Goal: Task Accomplishment & Management: Complete application form

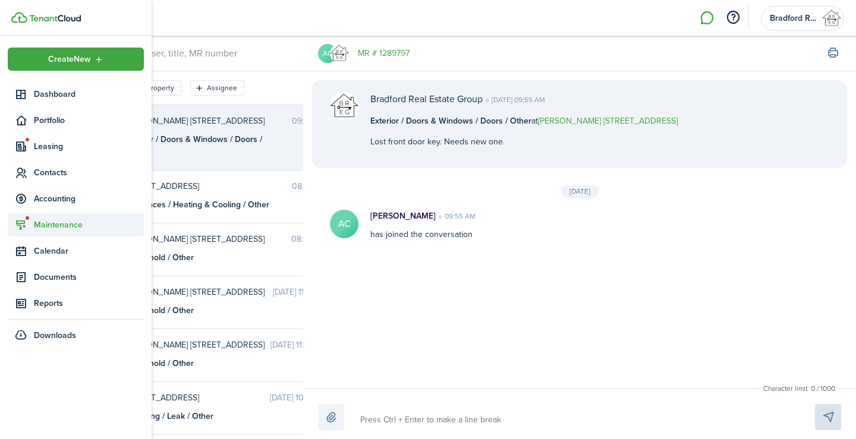
click at [52, 225] on span "Maintenance" at bounding box center [89, 225] width 110 height 12
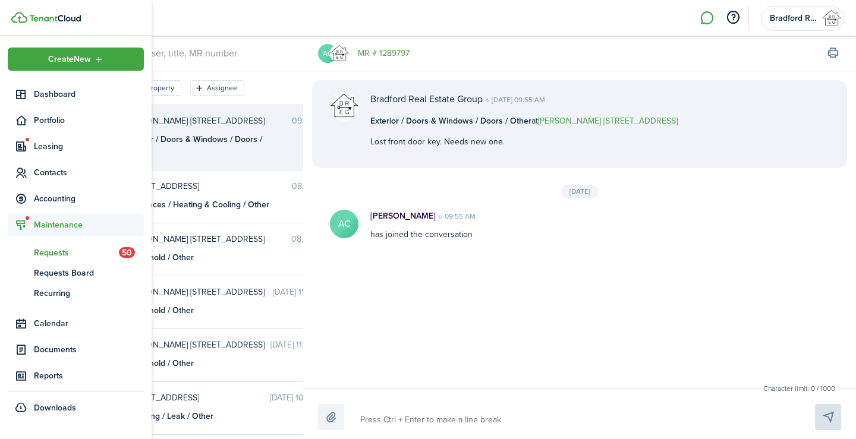
click at [64, 255] on span "Requests" at bounding box center [76, 253] width 85 height 12
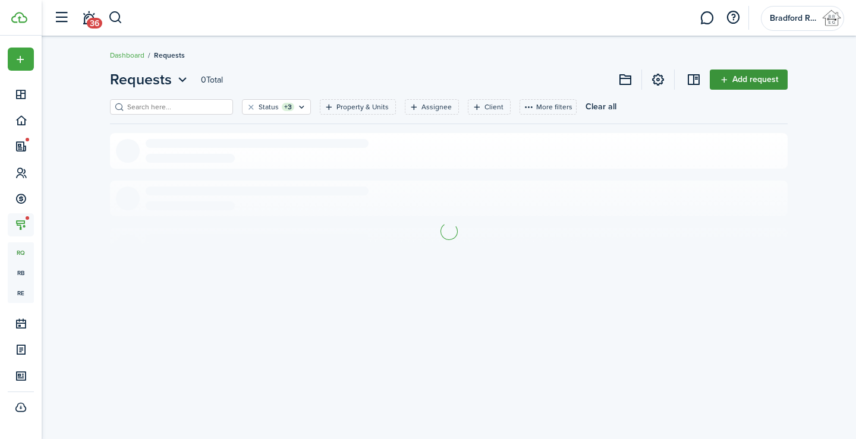
click at [725, 84] on link "Add request" at bounding box center [749, 80] width 78 height 20
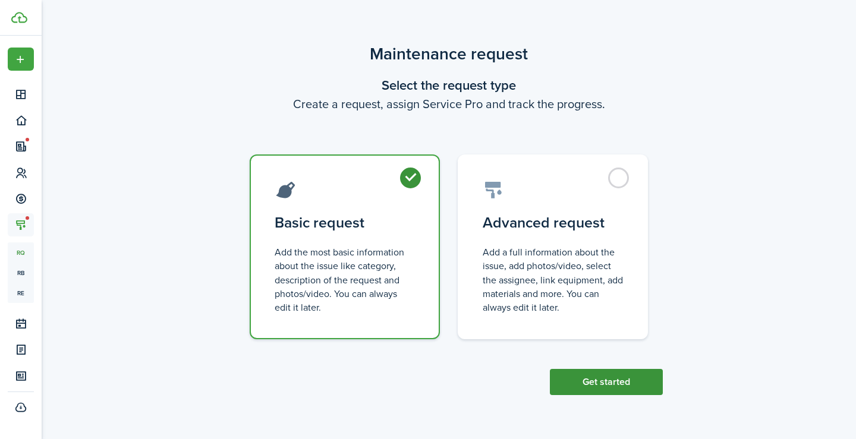
click at [617, 391] on button "Get started" at bounding box center [606, 382] width 113 height 26
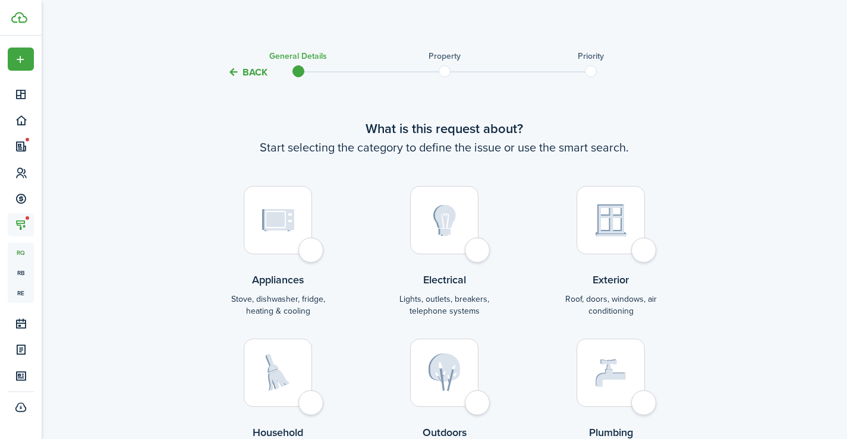
drag, startPoint x: 290, startPoint y: 397, endPoint x: 291, endPoint y: 391, distance: 6.1
click at [291, 397] on div at bounding box center [278, 373] width 68 height 68
radio input "true"
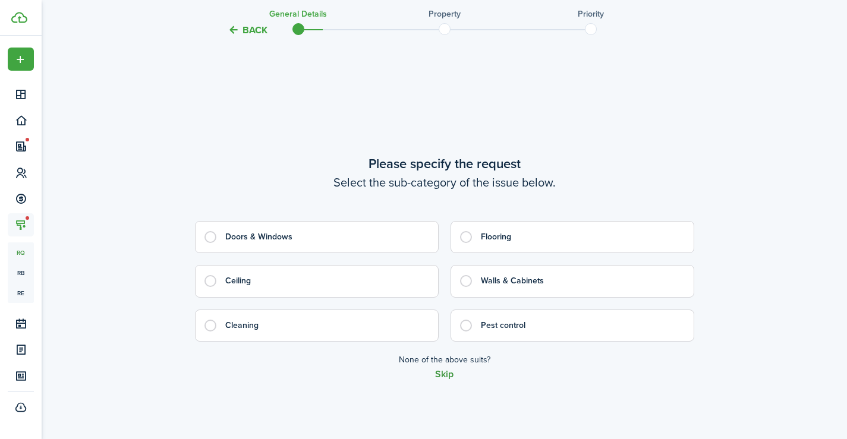
click at [446, 373] on button "Skip" at bounding box center [444, 374] width 18 height 11
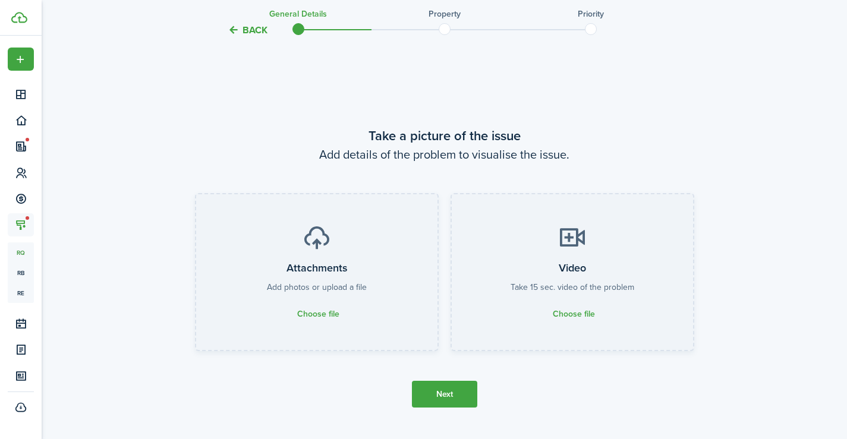
click at [451, 394] on button "Next" at bounding box center [444, 394] width 65 height 27
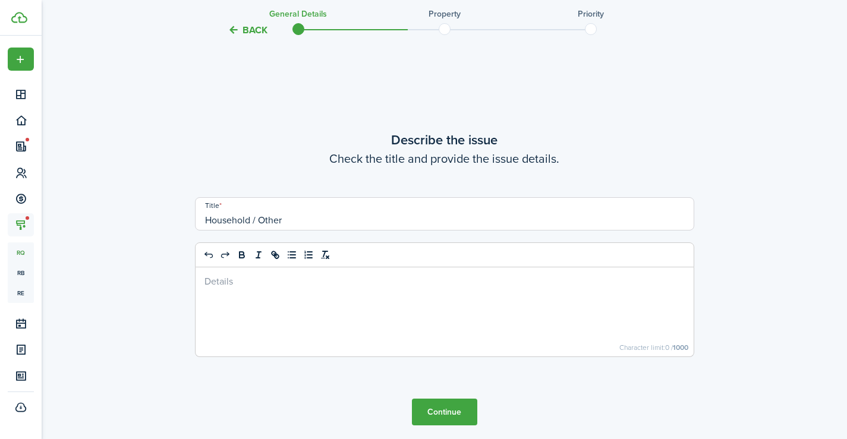
scroll to position [1375, 0]
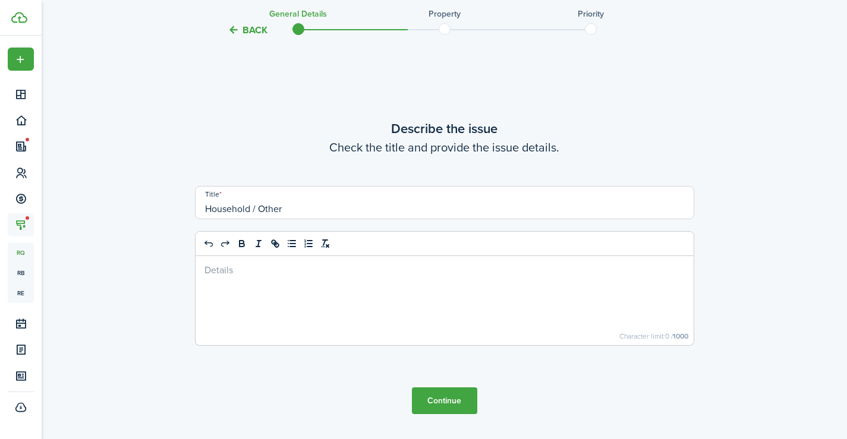
click at [348, 307] on div at bounding box center [445, 300] width 498 height 89
click at [460, 406] on button "Continue" at bounding box center [444, 401] width 65 height 27
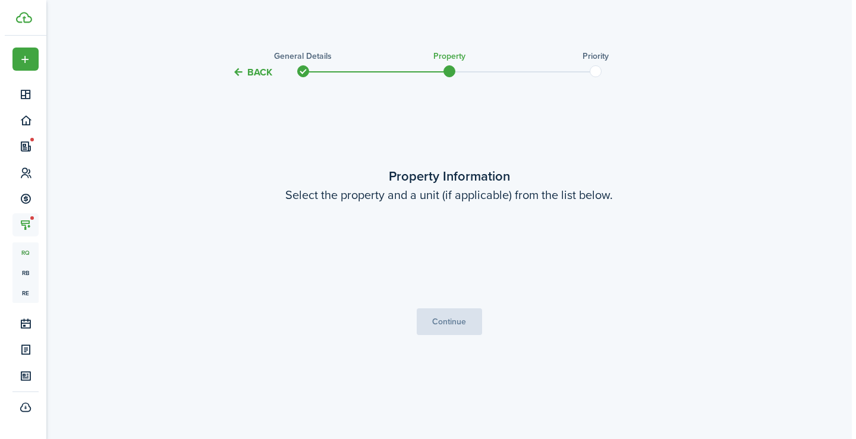
scroll to position [0, 0]
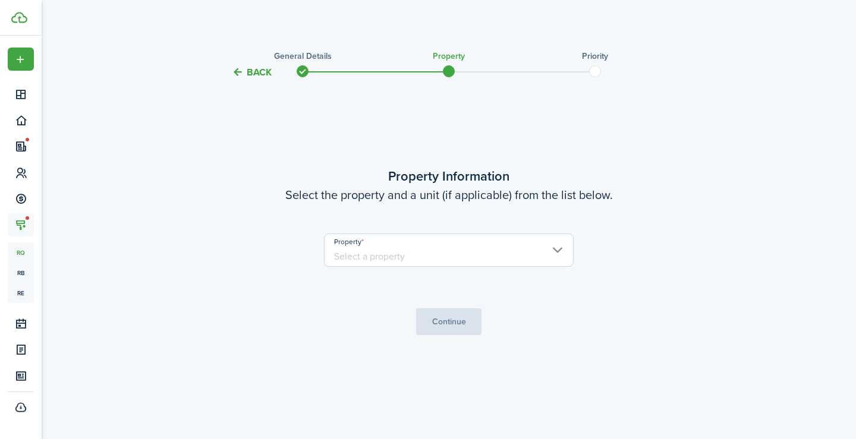
click at [362, 256] on input "Property" at bounding box center [449, 250] width 250 height 33
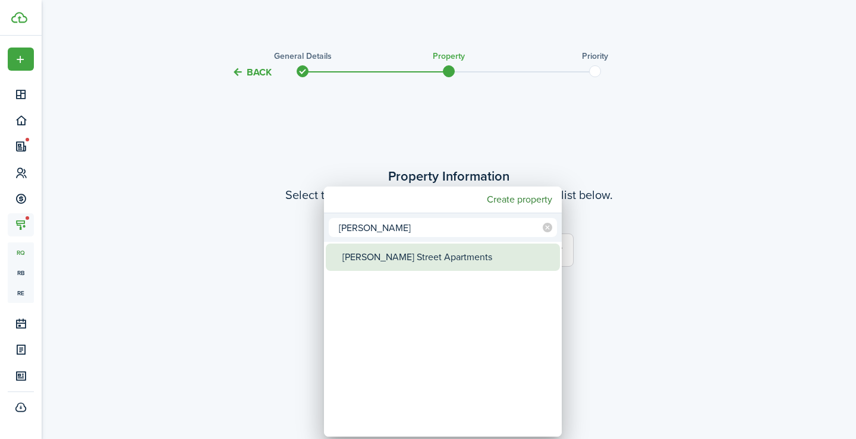
type input "[PERSON_NAME]"
click at [430, 261] on div "[PERSON_NAME] Street Apartments" at bounding box center [447, 257] width 210 height 27
type input "[PERSON_NAME] Street Apartments"
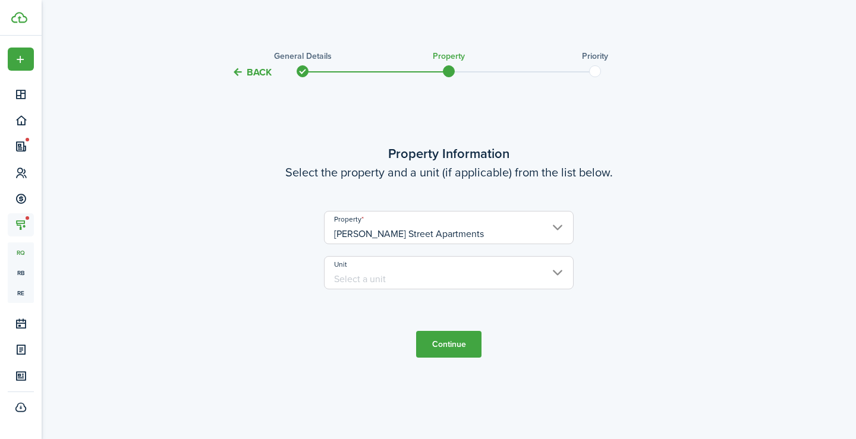
click at [464, 276] on input "Unit" at bounding box center [449, 272] width 250 height 33
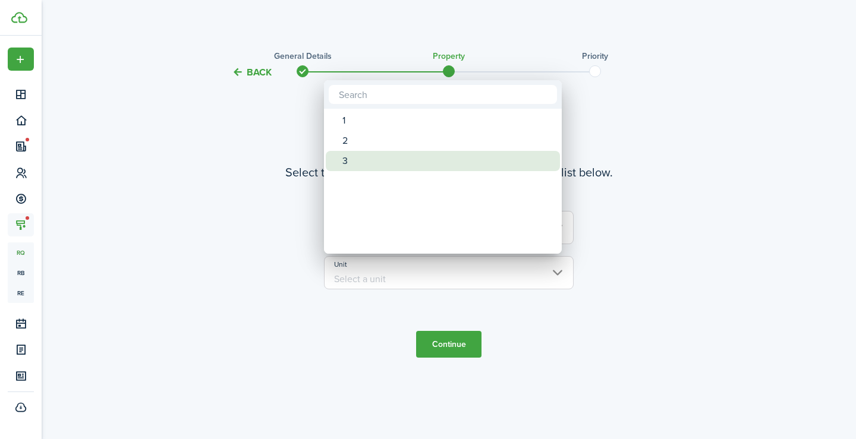
click at [395, 155] on div "3" at bounding box center [447, 161] width 210 height 20
type input "3"
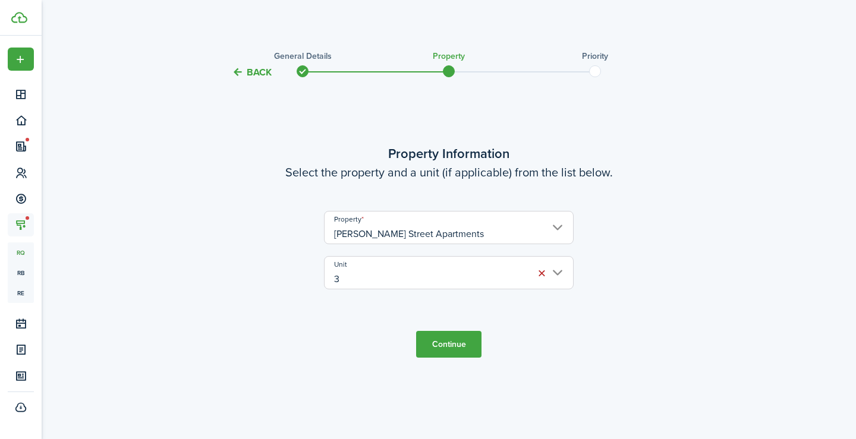
click at [442, 351] on button "Continue" at bounding box center [448, 344] width 65 height 27
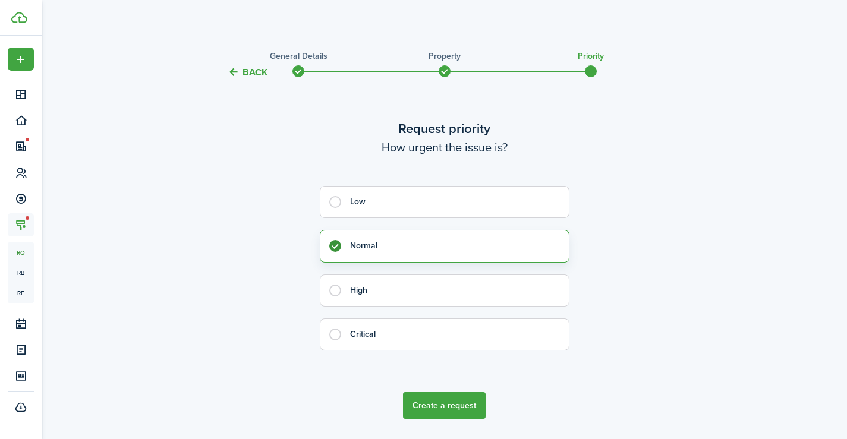
click at [454, 404] on button "Create a request" at bounding box center [444, 405] width 83 height 27
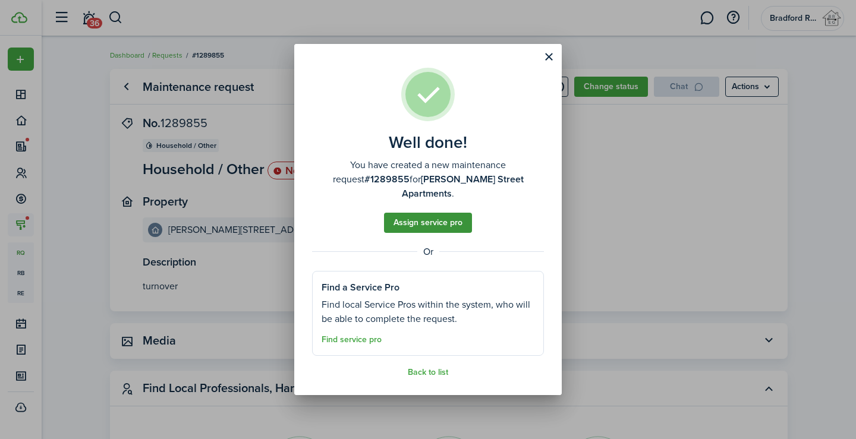
click at [426, 221] on button "Assign service pro" at bounding box center [428, 223] width 88 height 20
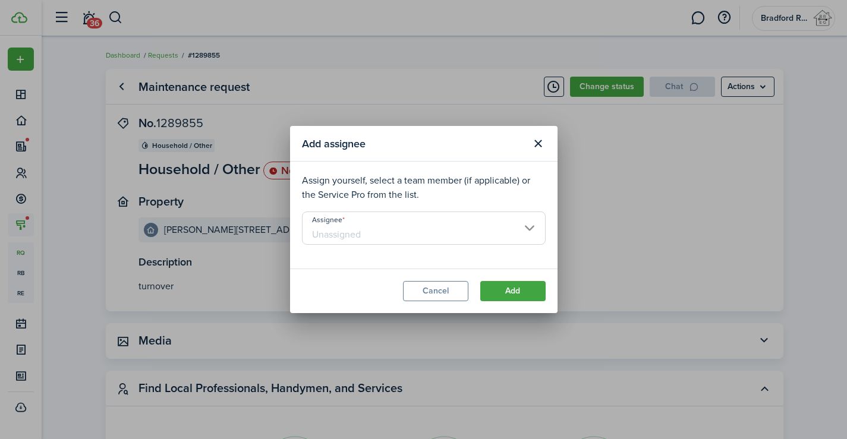
click at [387, 226] on input "Assignee" at bounding box center [424, 228] width 244 height 33
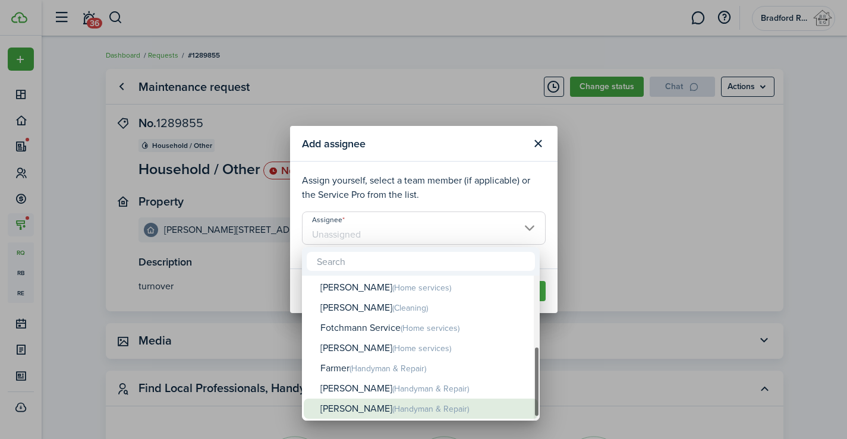
drag, startPoint x: 372, startPoint y: 407, endPoint x: 392, endPoint y: 382, distance: 31.7
click at [371, 408] on div "[PERSON_NAME] (Handyman & Repair)" at bounding box center [425, 409] width 210 height 21
type input "[PERSON_NAME]"
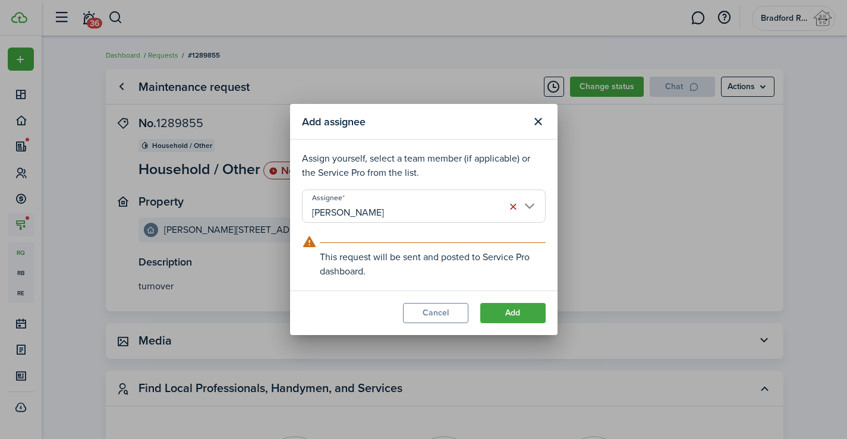
click at [520, 298] on modal-footer "Cancel Add" at bounding box center [424, 313] width 268 height 45
click at [513, 315] on button "Add" at bounding box center [512, 313] width 65 height 20
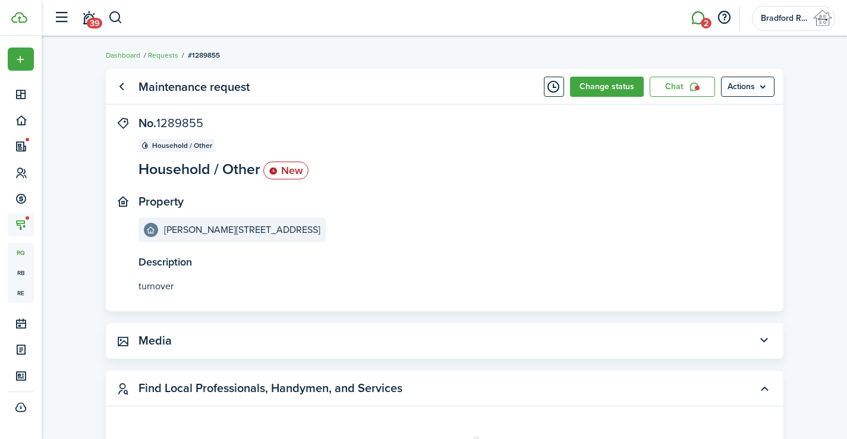
click at [687, 18] on link "2" at bounding box center [698, 18] width 23 height 30
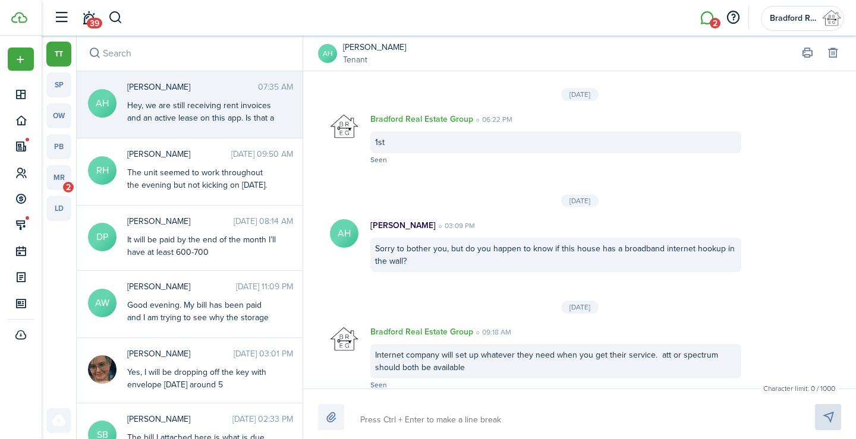
scroll to position [1594, 0]
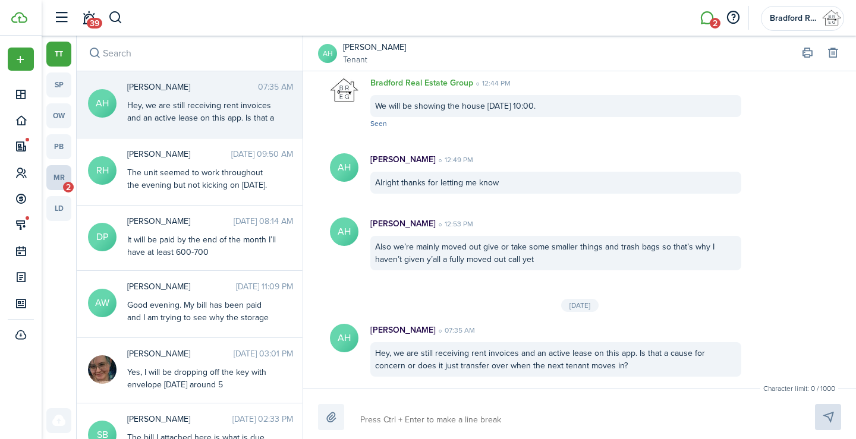
click at [67, 179] on link "mr 2" at bounding box center [58, 177] width 25 height 25
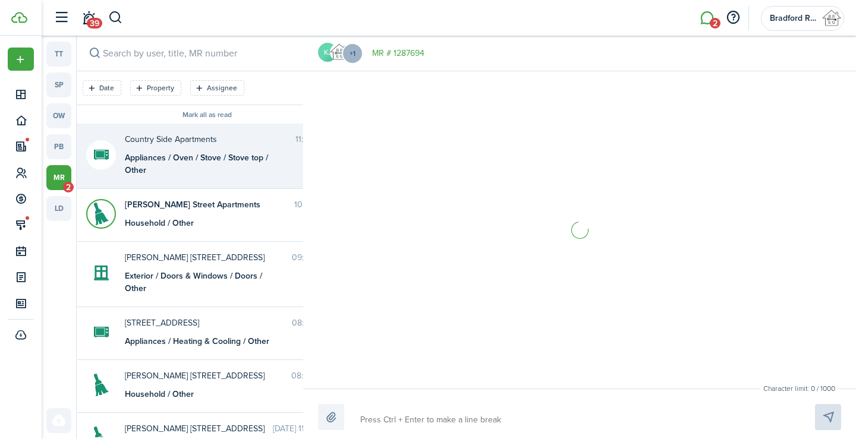
scroll to position [62, 0]
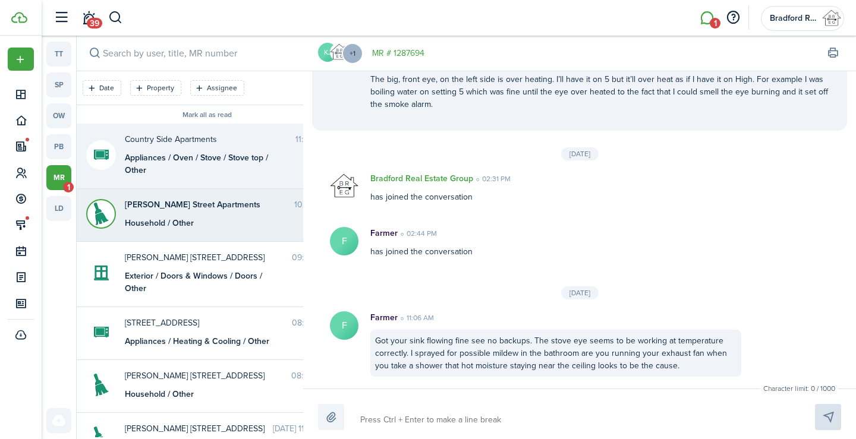
click at [215, 212] on div "[PERSON_NAME] Street Apartments 10:57 AM Household / Other" at bounding box center [226, 214] width 221 height 31
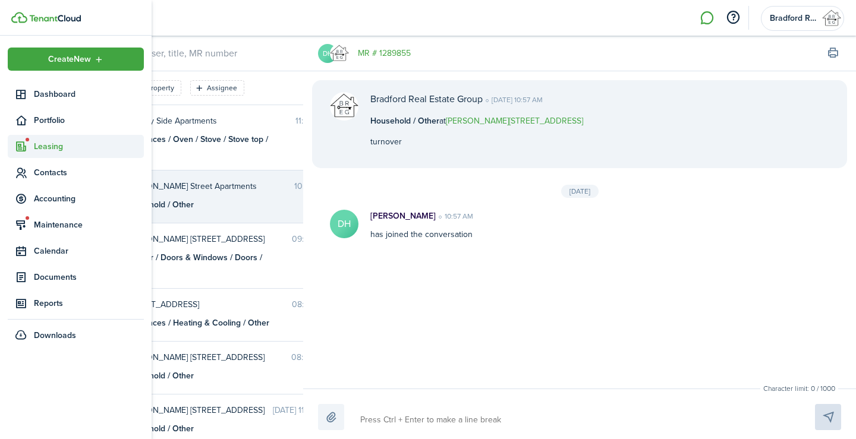
click at [17, 144] on icon at bounding box center [21, 147] width 12 height 12
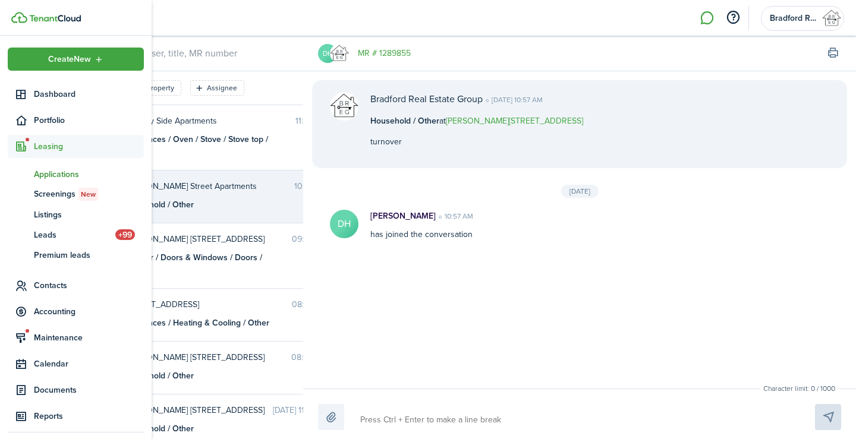
click at [91, 174] on span "Applications" at bounding box center [89, 174] width 110 height 12
